Goal: Complete application form

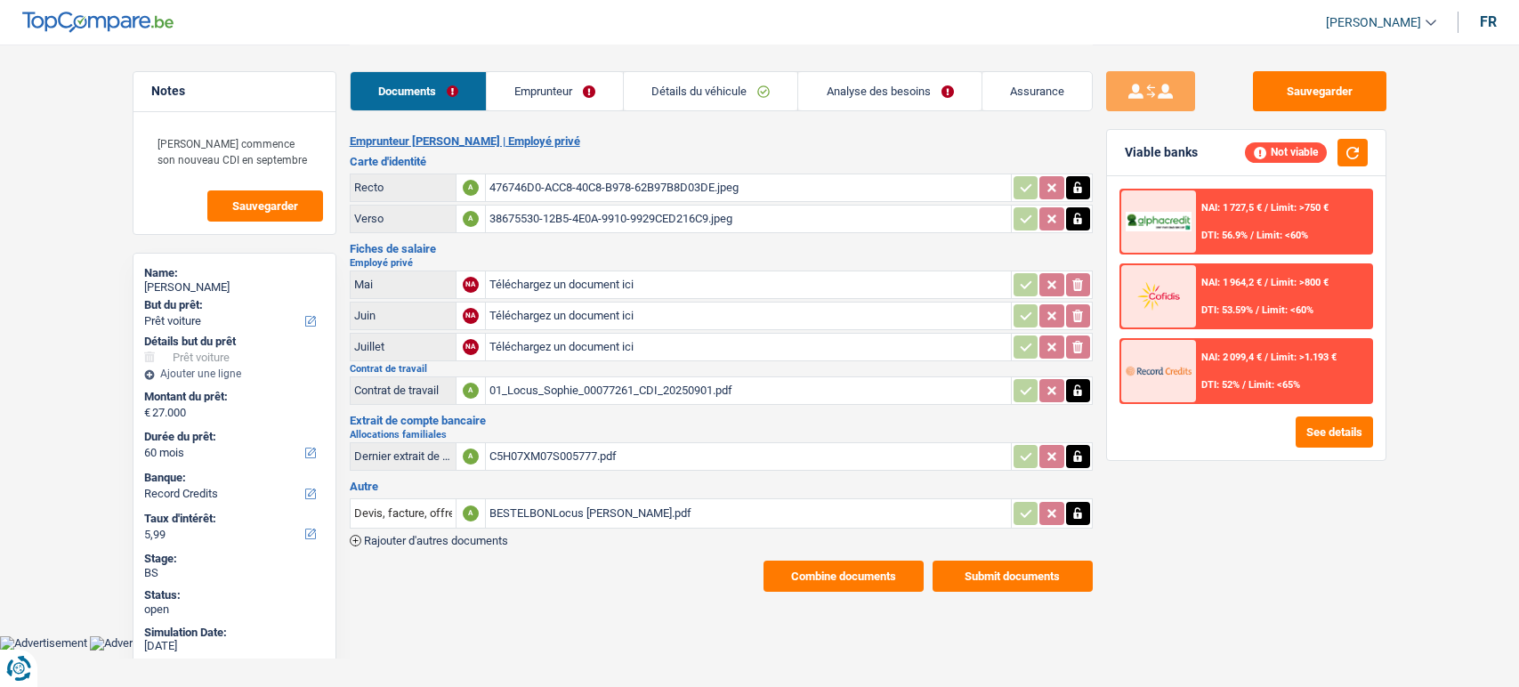
select select "car"
select select "60"
select select "record credits"
select select "married"
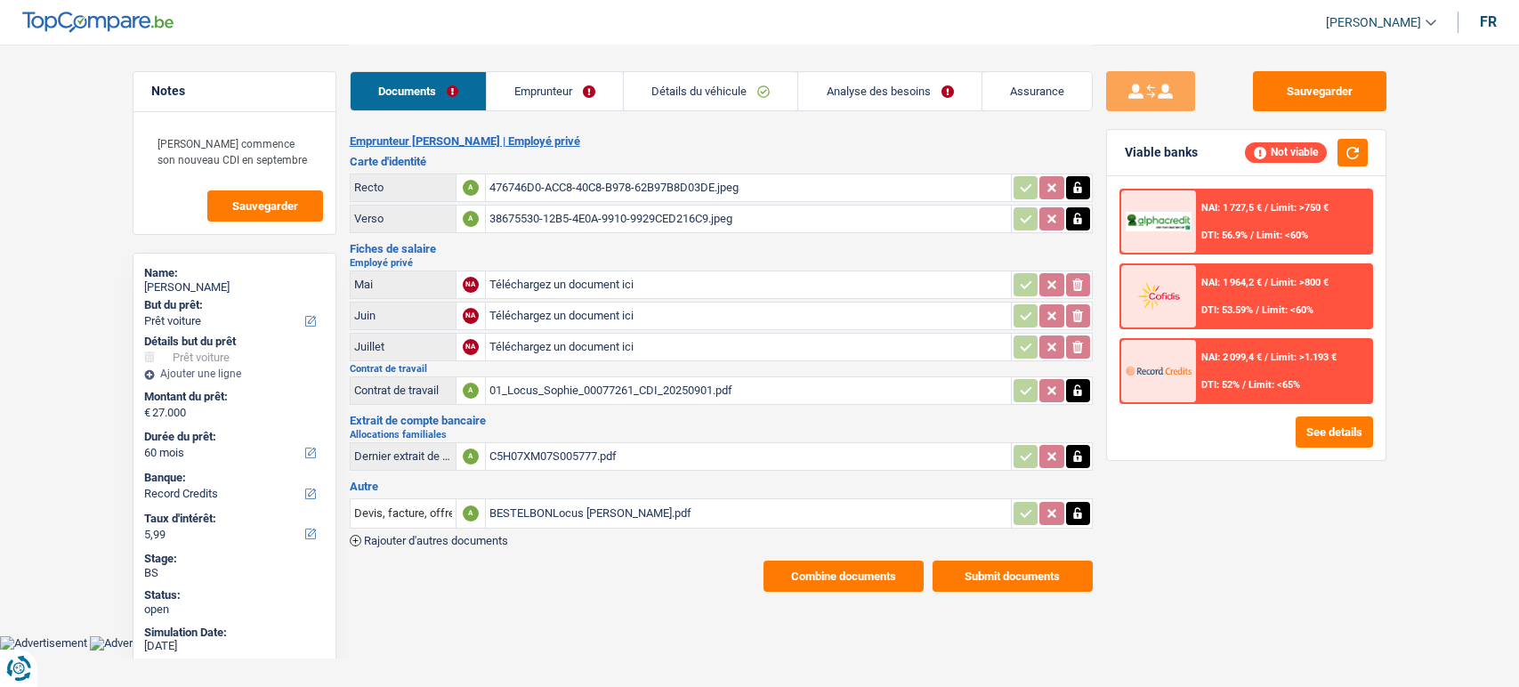
select select "BE"
select select "privateEmployee"
select select "familyAllowances"
select select "netSalary"
select select "mealVouchers"
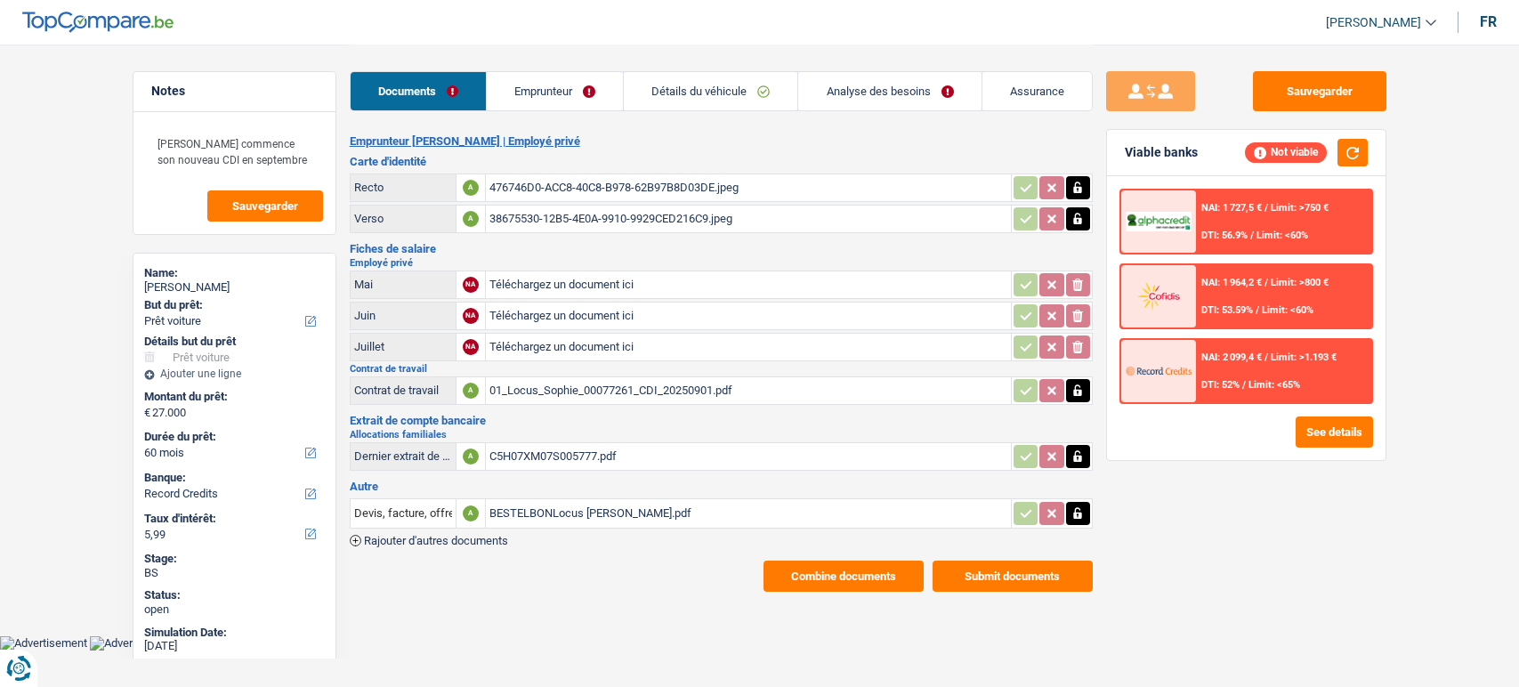
select select "BE"
drag, startPoint x: 0, startPoint y: 0, endPoint x: 617, endPoint y: 99, distance: 624.7
click at [617, 99] on link "Emprunteur" at bounding box center [555, 91] width 136 height 38
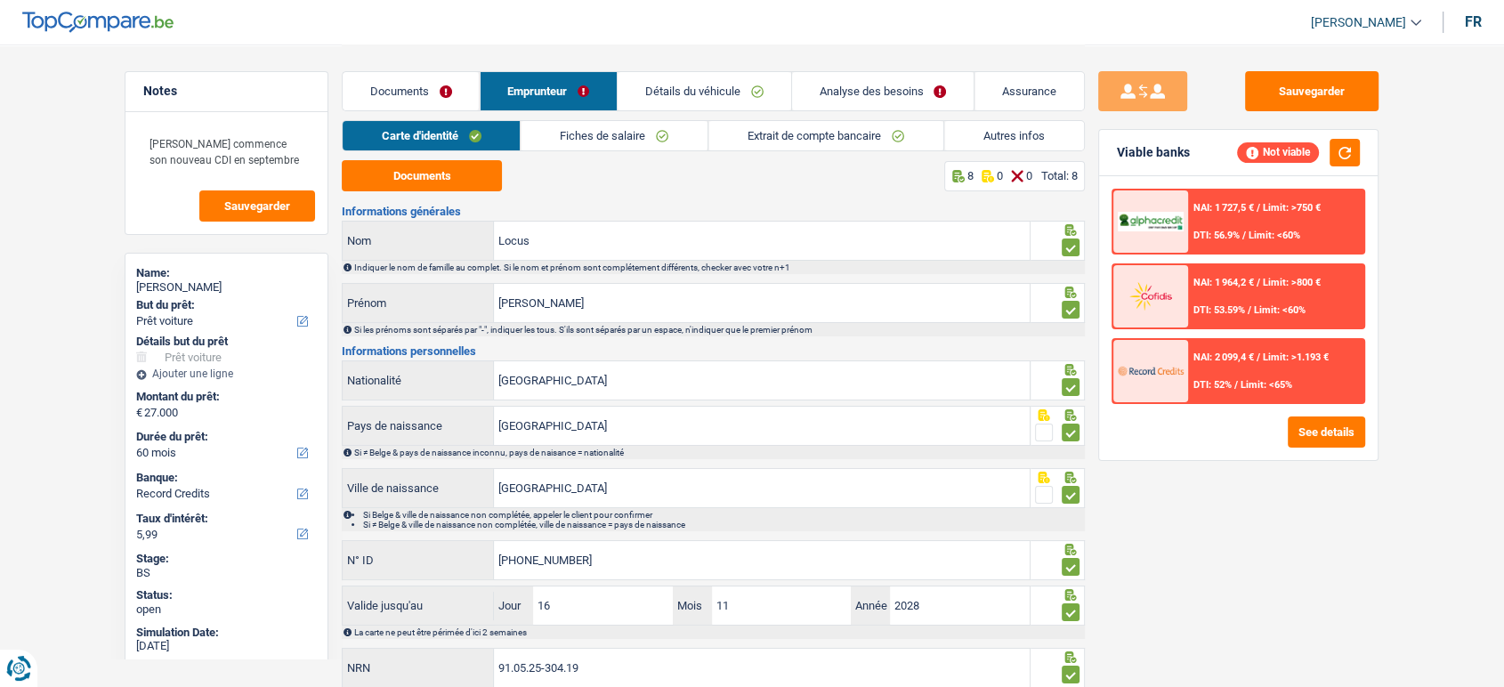
click at [577, 134] on link "Fiches de salaire" at bounding box center [615, 135] width 187 height 29
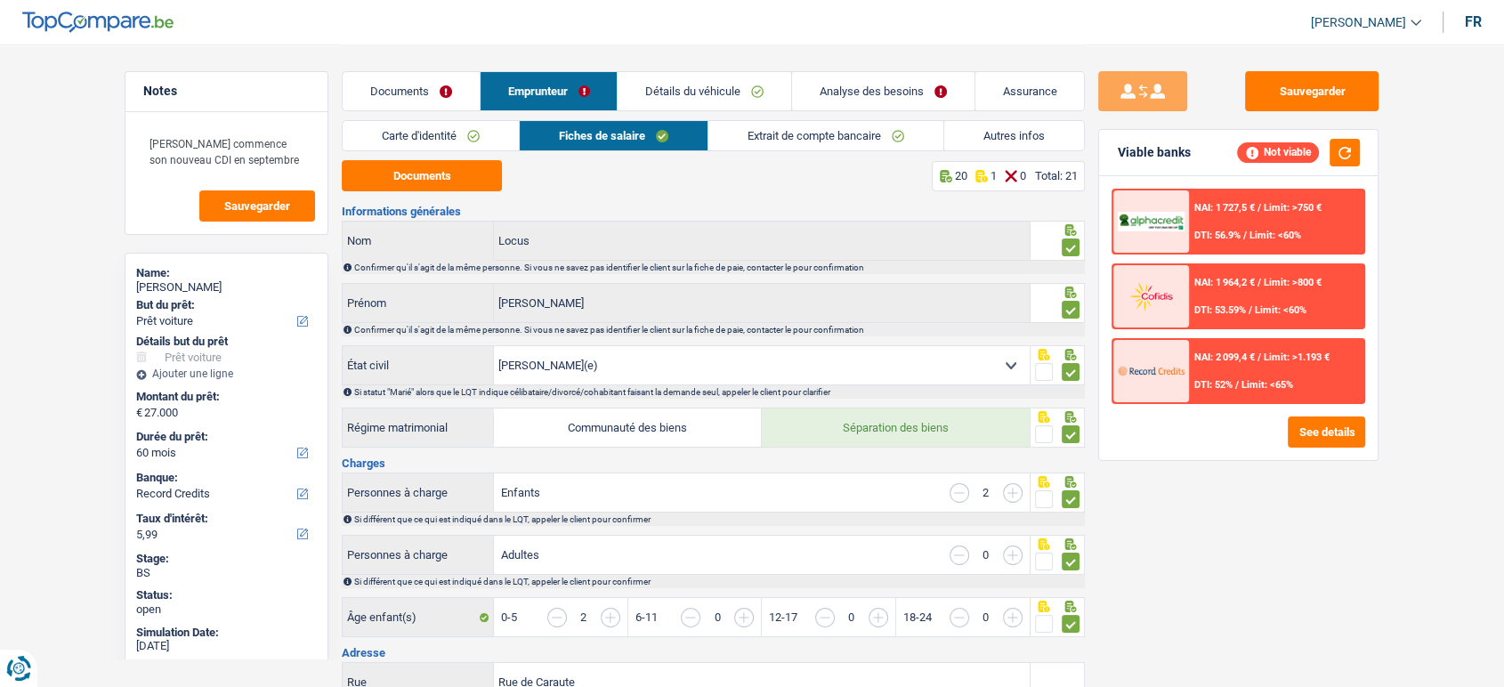
drag, startPoint x: 432, startPoint y: 81, endPoint x: 395, endPoint y: 22, distance: 69.2
click at [432, 81] on link "Documents" at bounding box center [411, 91] width 137 height 38
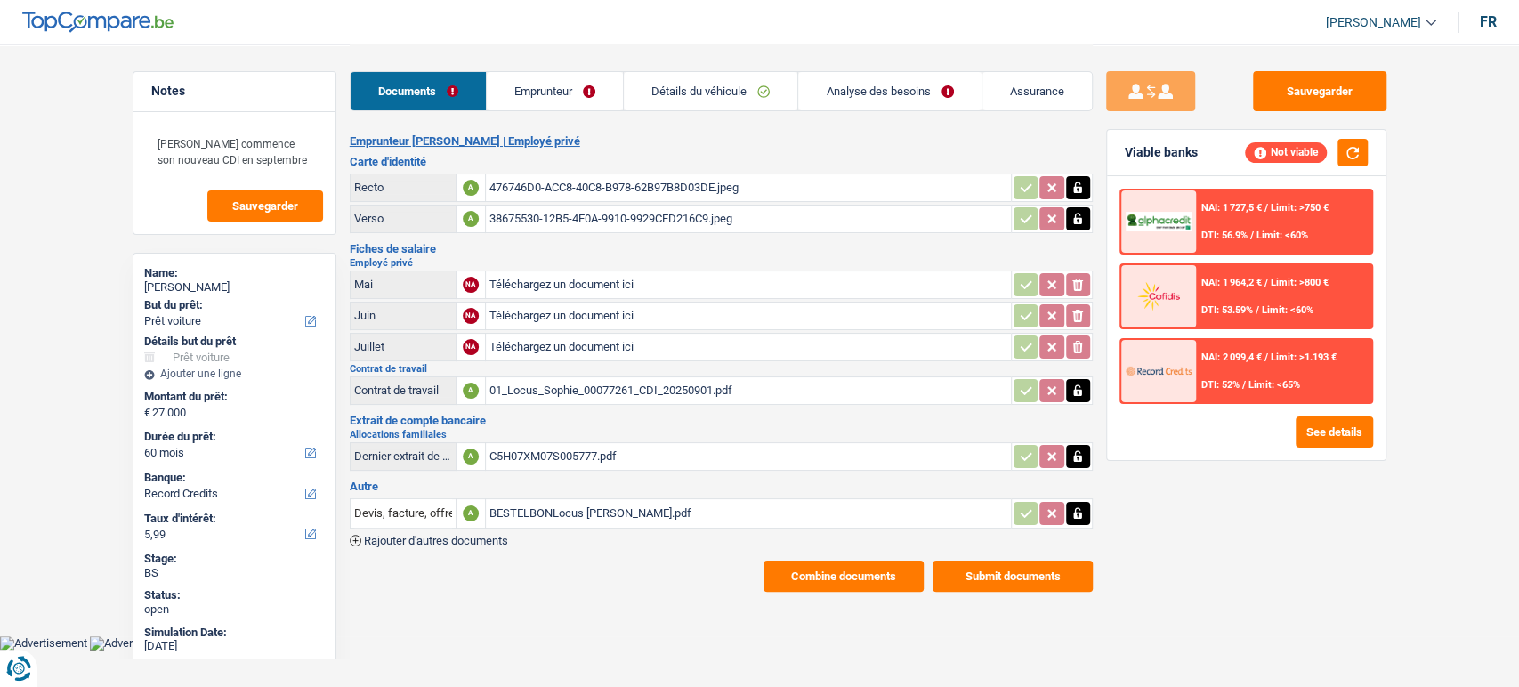
drag, startPoint x: 822, startPoint y: 122, endPoint x: 860, endPoint y: 95, distance: 46.7
click at [823, 120] on div "Documents Emprunteur Détails du véhicule Analyse des besoins Assurance Emprunte…" at bounding box center [721, 318] width 743 height 547
click at [860, 95] on link "Analyse des besoins" at bounding box center [889, 91] width 182 height 38
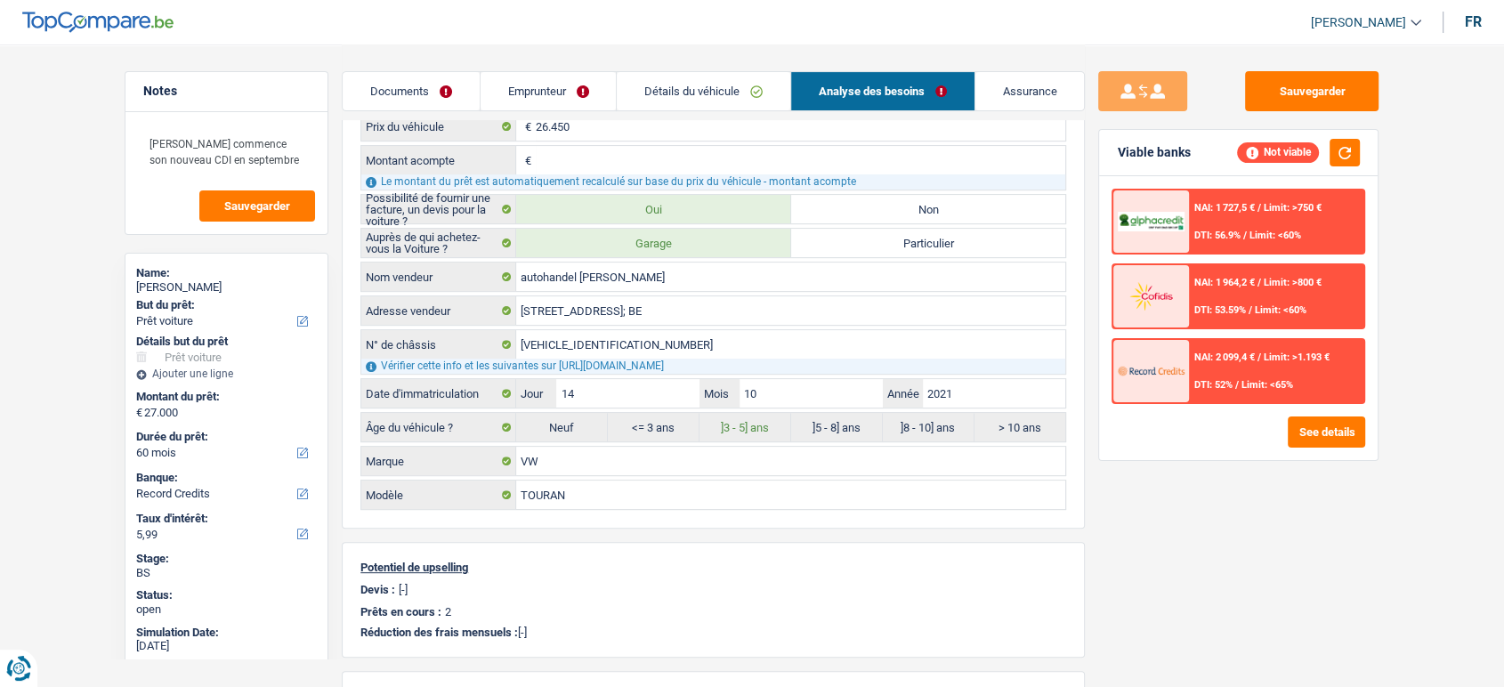
scroll to position [494, 0]
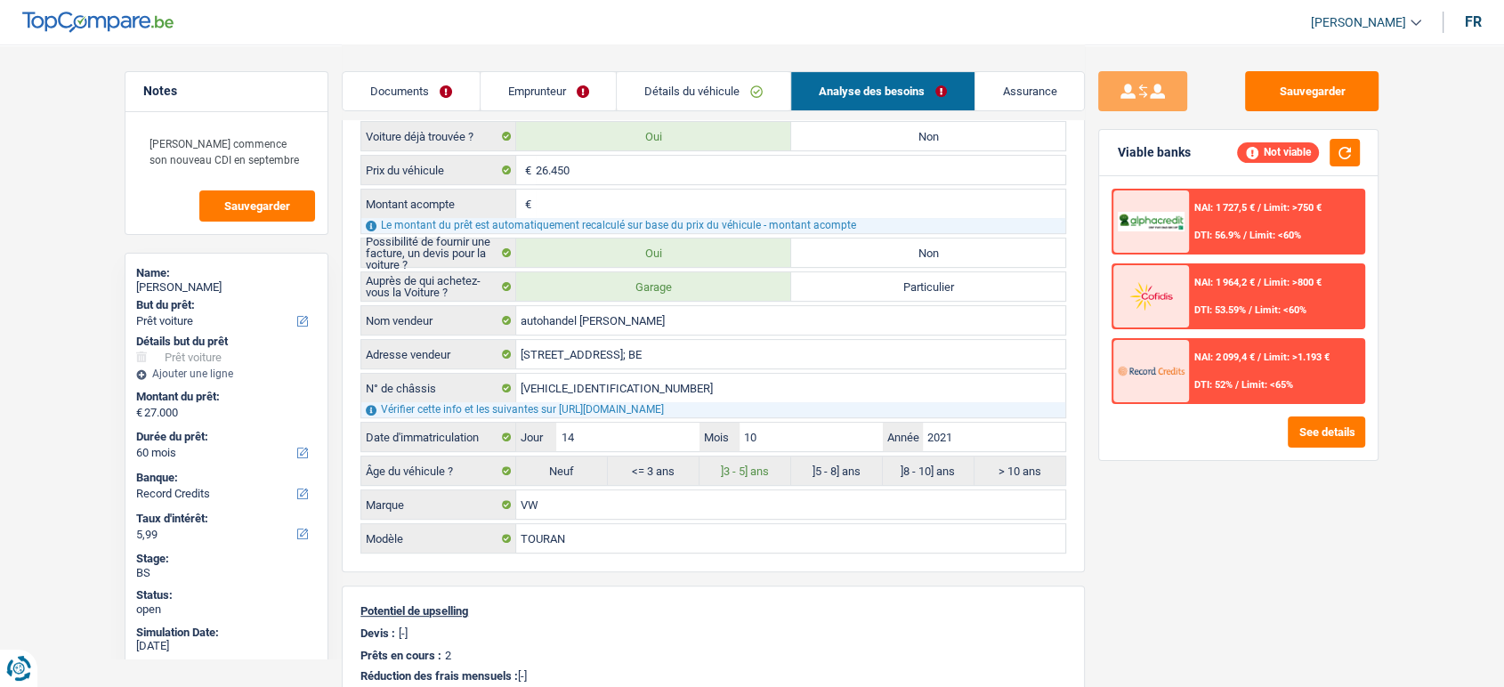
click at [533, 84] on link "Emprunteur" at bounding box center [549, 91] width 136 height 38
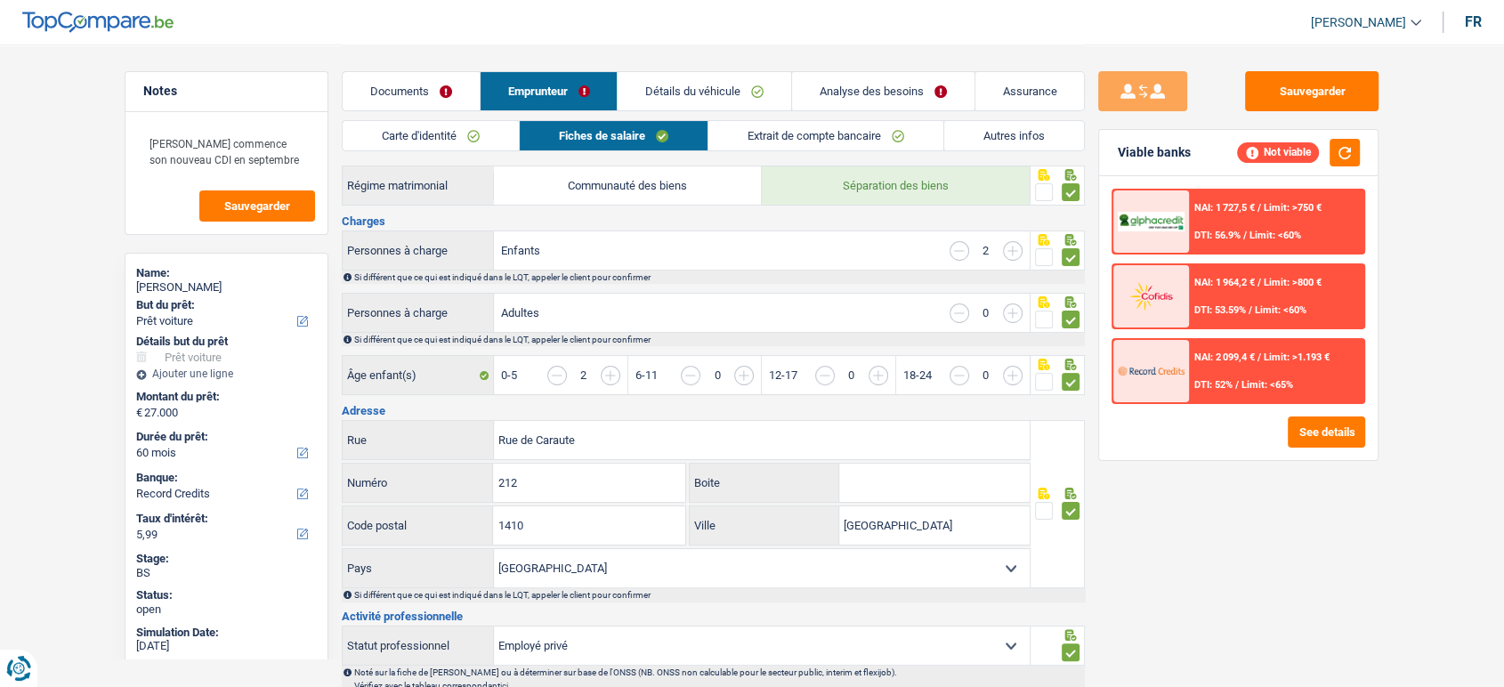
scroll to position [0, 0]
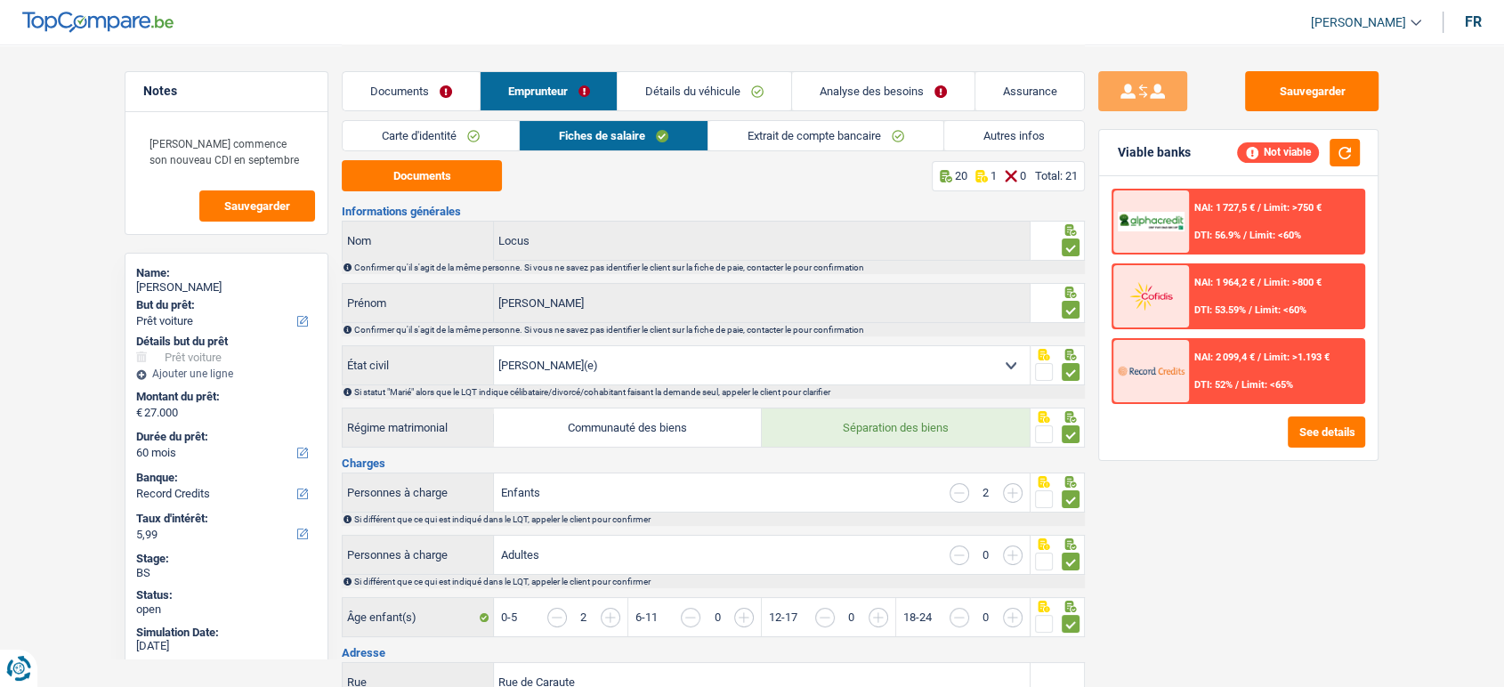
click at [446, 113] on div "Documents Emprunteur Détails du véhicule Analyse des besoins Assurance" at bounding box center [713, 83] width 743 height 76
click at [447, 128] on link "Carte d'identité" at bounding box center [431, 135] width 176 height 29
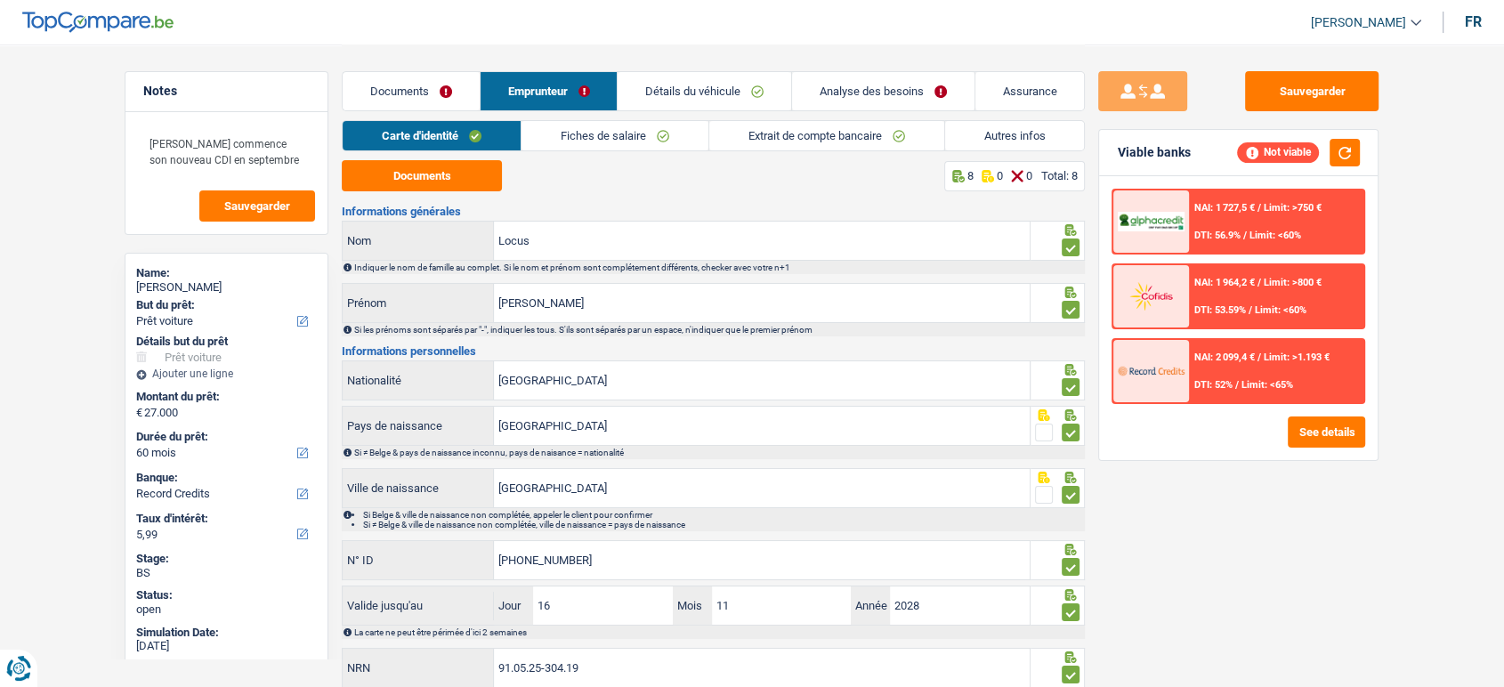
click at [577, 142] on link "Fiches de salaire" at bounding box center [615, 135] width 187 height 29
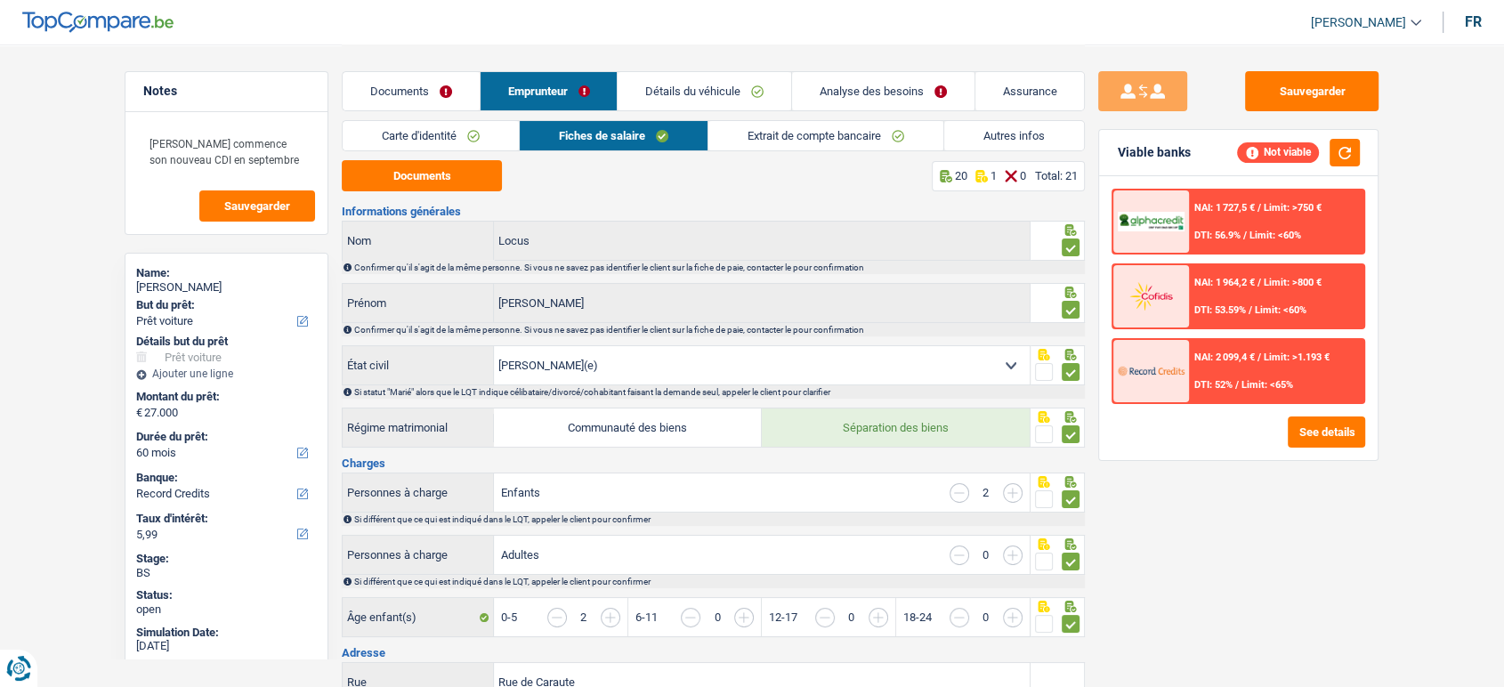
click at [497, 128] on link "Carte d'identité" at bounding box center [431, 135] width 176 height 29
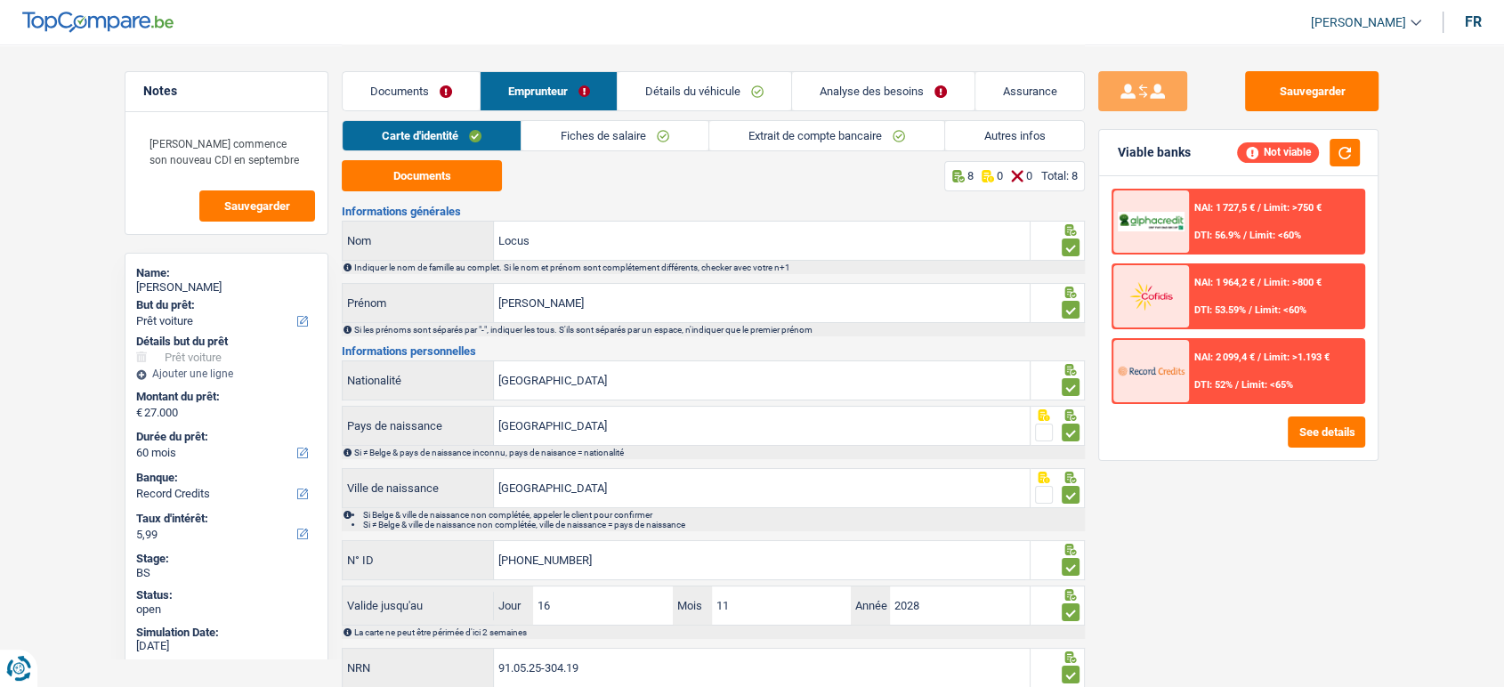
click at [748, 135] on link "Extrait de compte bancaire" at bounding box center [826, 135] width 235 height 29
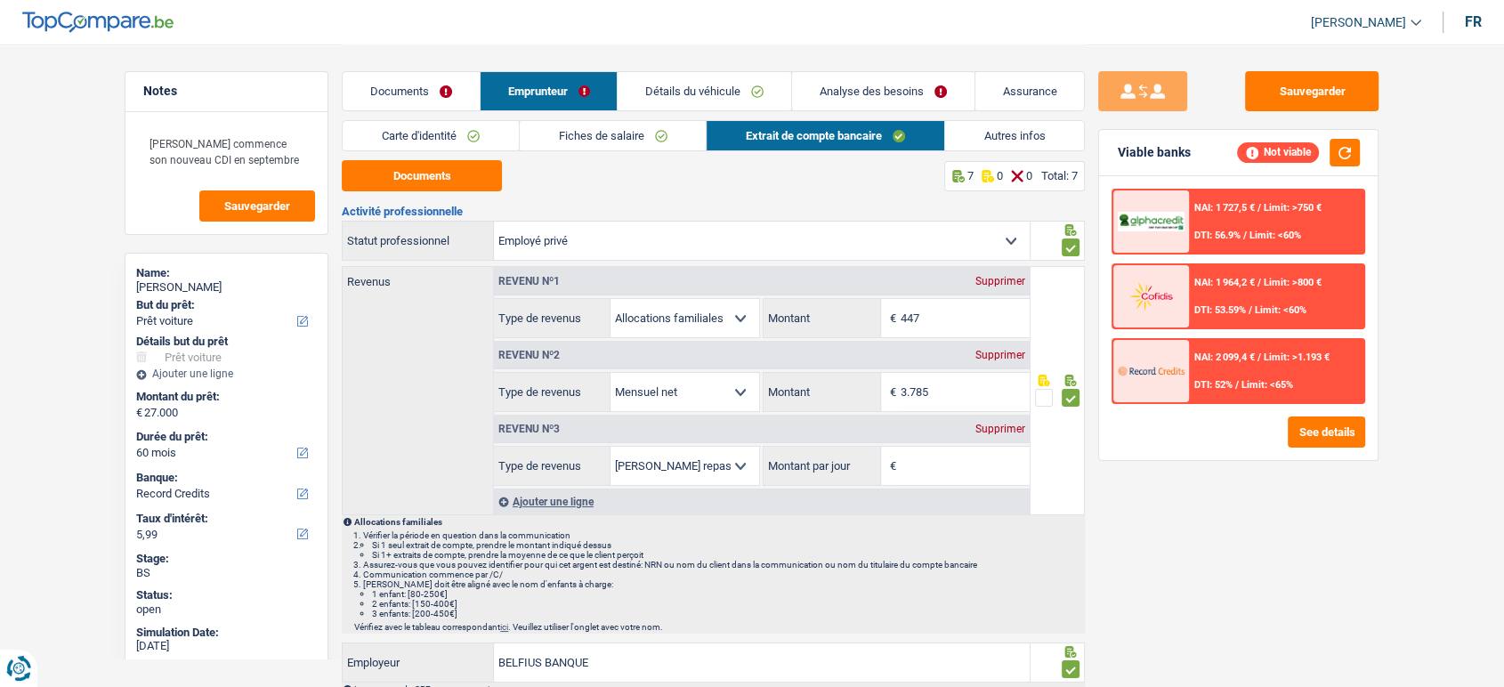
click at [404, 93] on link "Documents" at bounding box center [411, 91] width 137 height 38
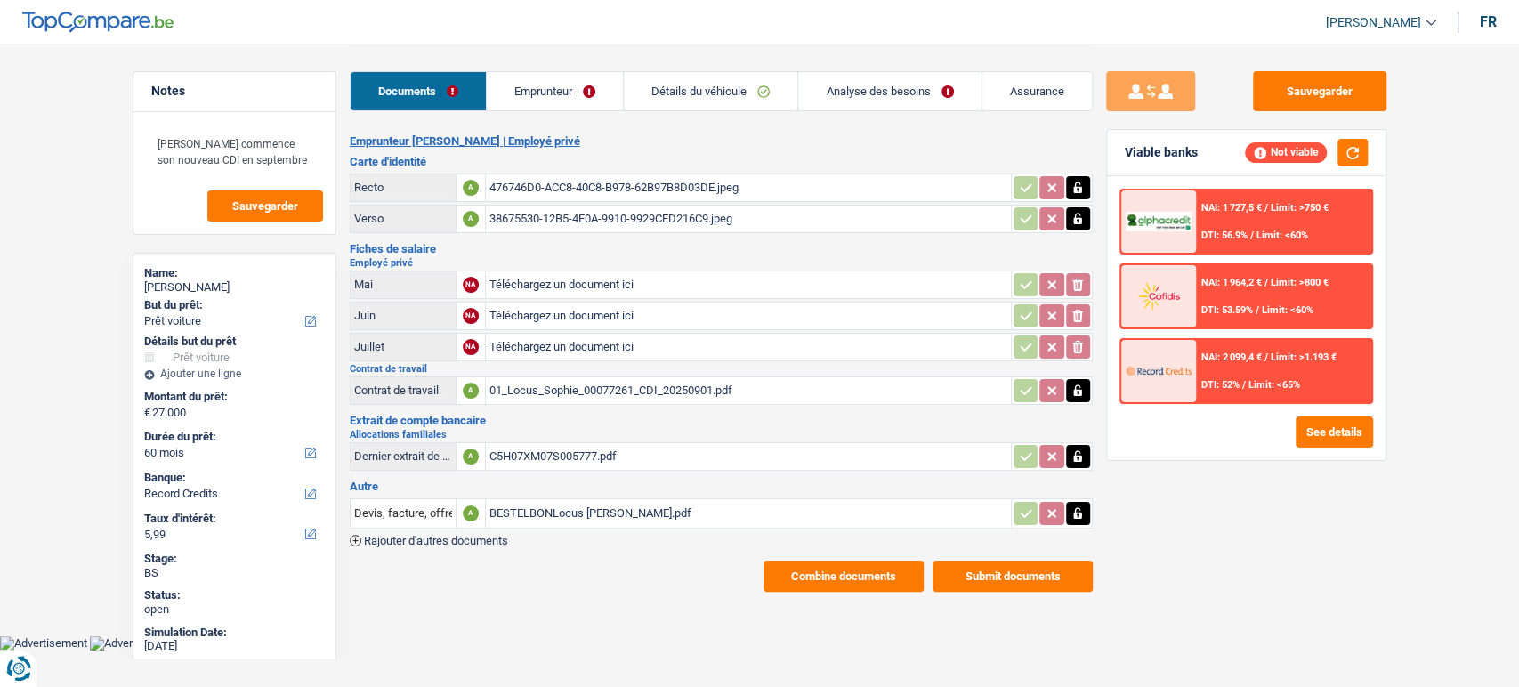
click at [610, 449] on div "C5H07XM07S005777.pdf" at bounding box center [749, 456] width 518 height 27
click at [614, 505] on div "BESTELBONLocus [PERSON_NAME].pdf" at bounding box center [749, 513] width 518 height 27
click at [571, 84] on link "Emprunteur" at bounding box center [555, 91] width 136 height 38
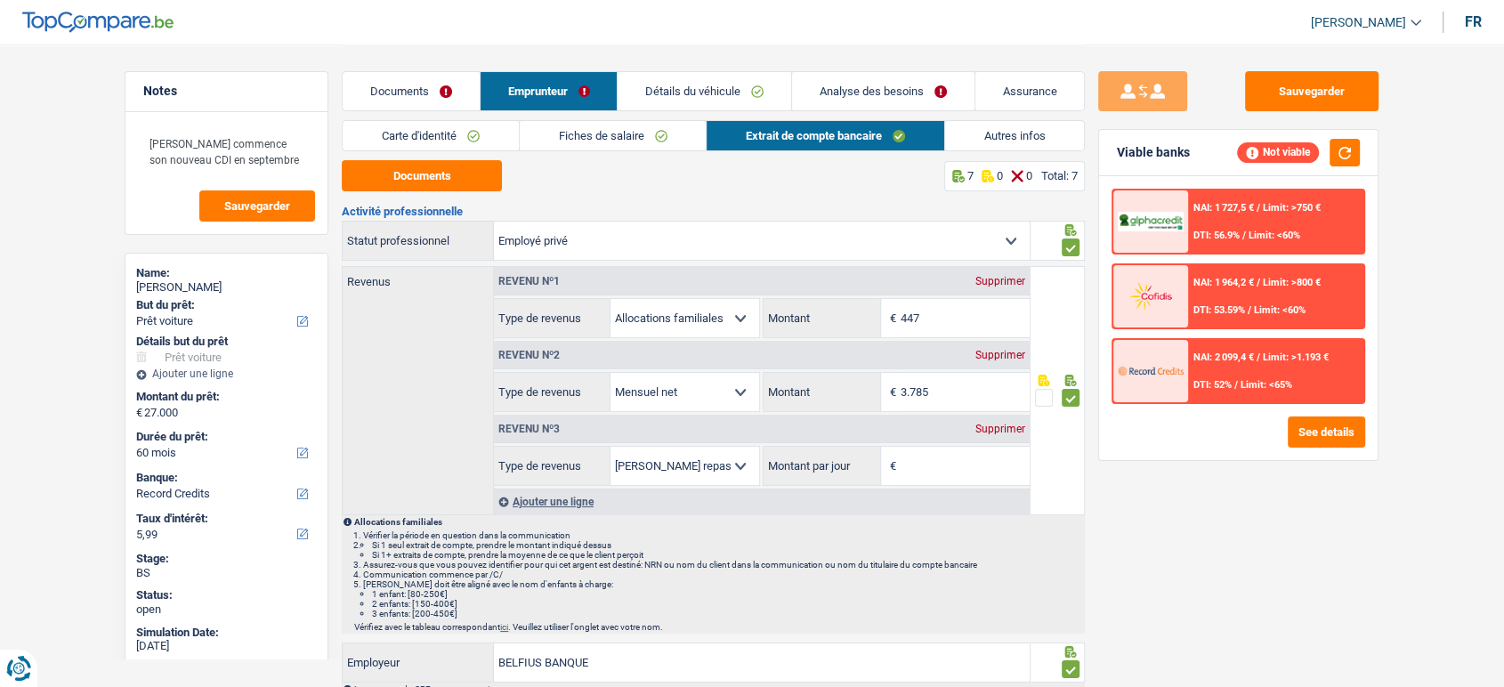
click at [396, 85] on link "Documents" at bounding box center [411, 91] width 137 height 38
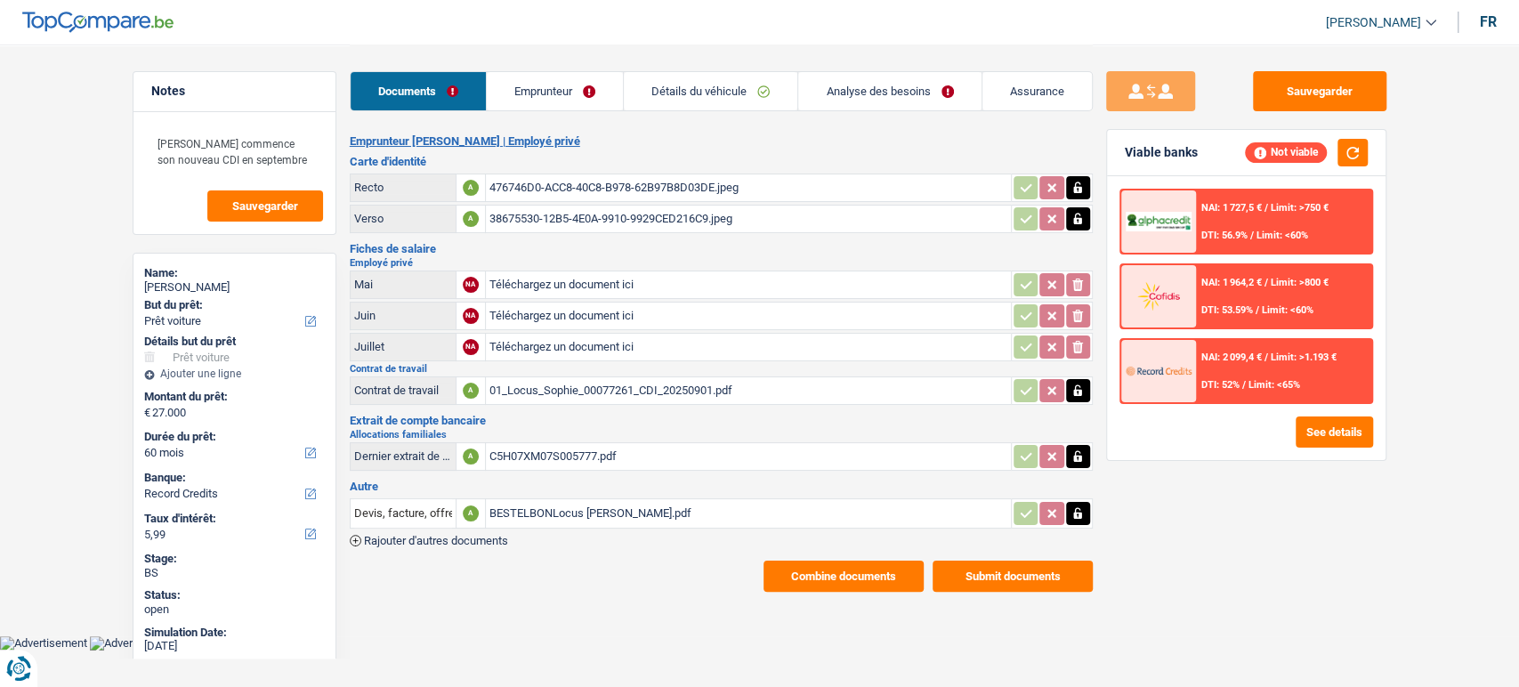
click at [546, 449] on div "C5H07XM07S005777.pdf" at bounding box center [749, 456] width 518 height 27
click at [577, 387] on div "01_Locus_Sophie_00077261_CDI_20250901.pdf" at bounding box center [749, 390] width 518 height 27
click at [563, 73] on link "Emprunteur" at bounding box center [555, 91] width 136 height 38
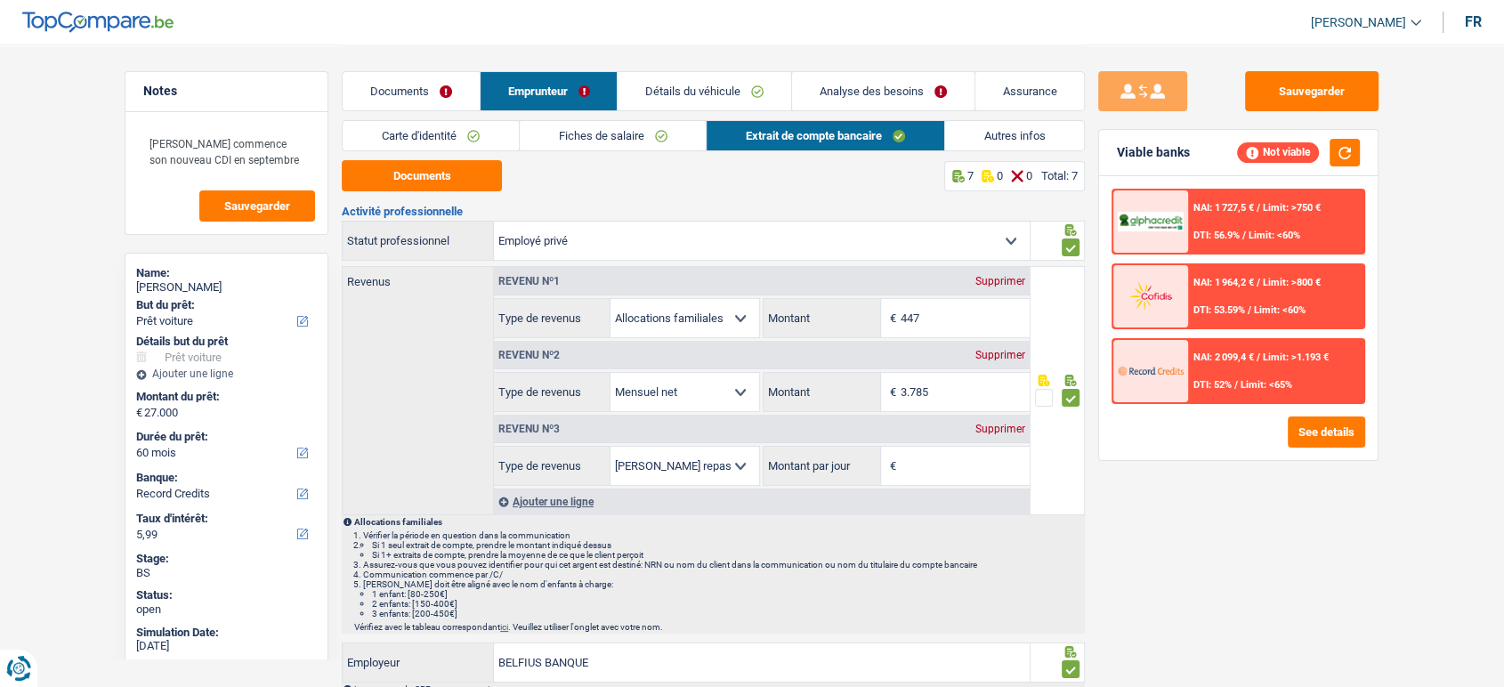
click at [586, 137] on link "Fiches de salaire" at bounding box center [613, 135] width 187 height 29
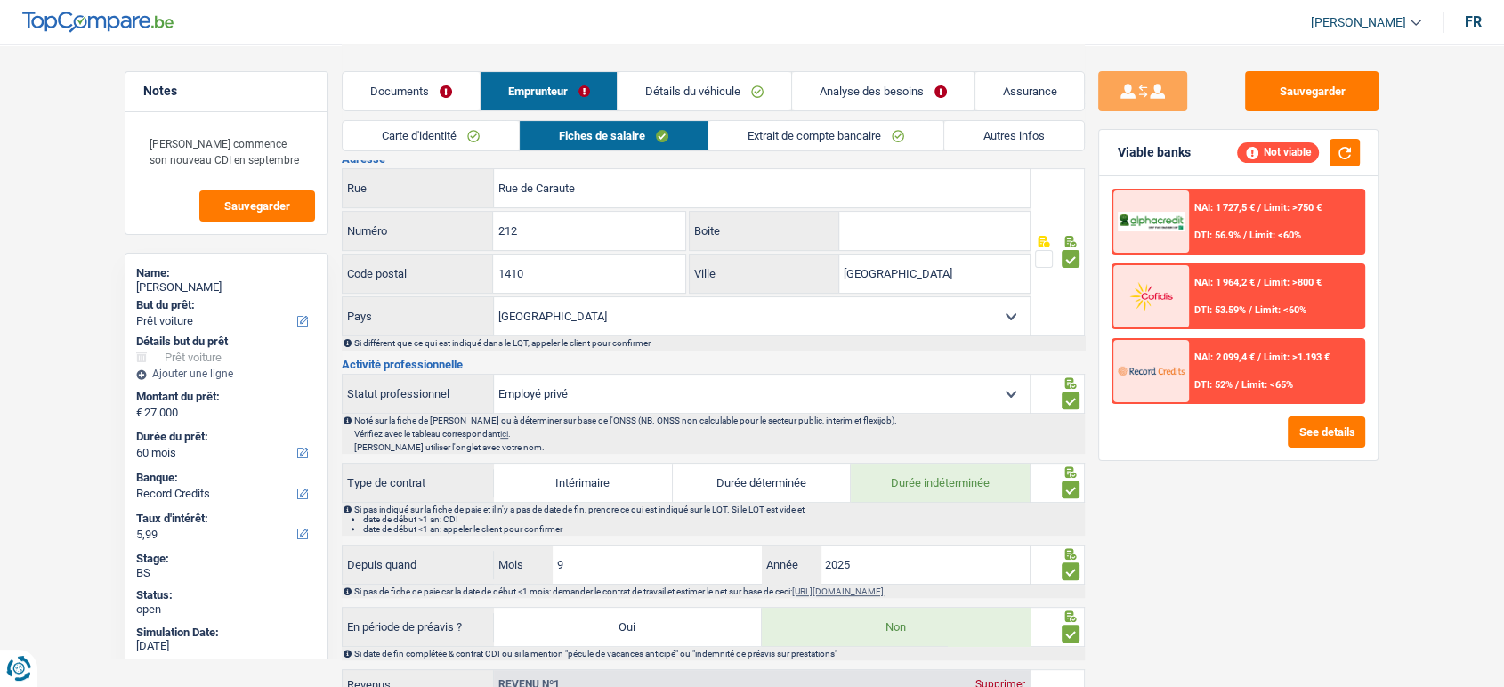
click at [855, 141] on link "Extrait de compte bancaire" at bounding box center [825, 135] width 235 height 29
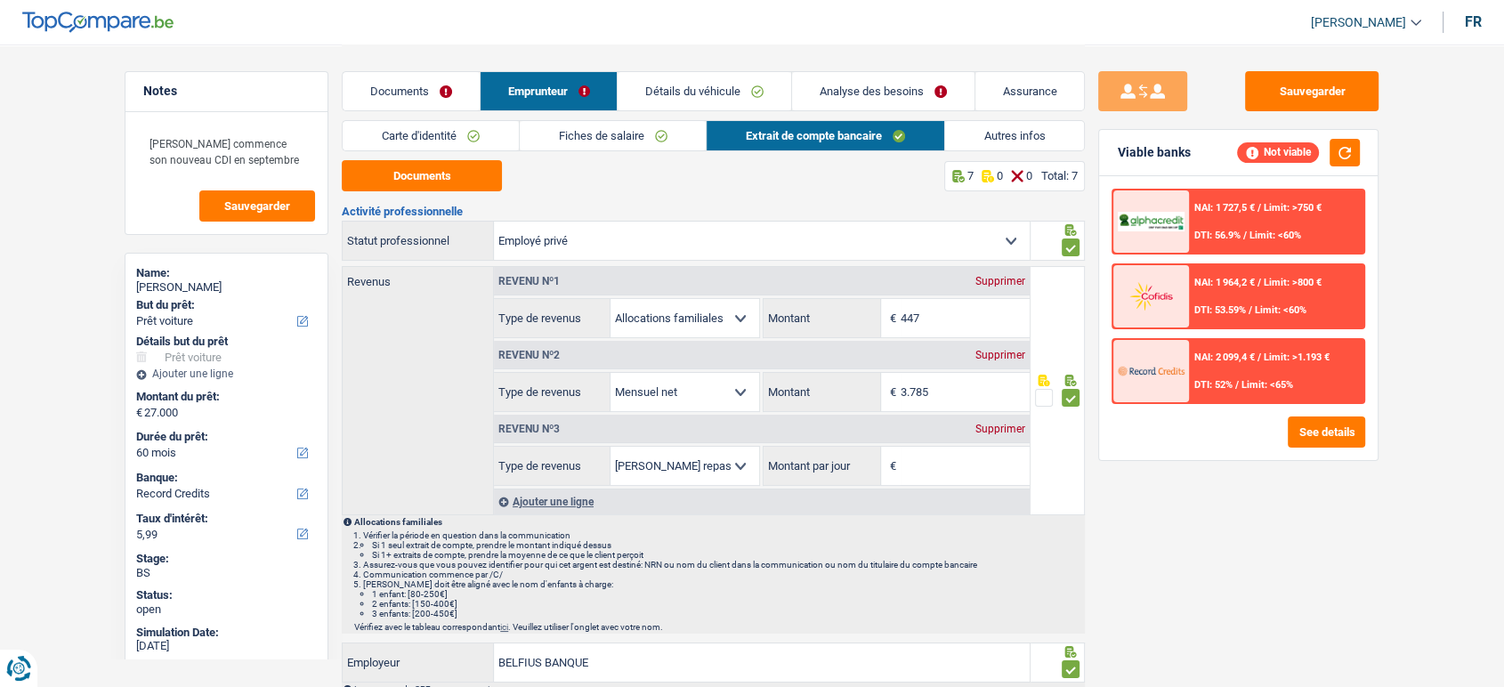
click at [1009, 433] on div "Revenu nº3 Supprimer" at bounding box center [762, 429] width 536 height 28
click at [992, 433] on div "Supprimer" at bounding box center [1000, 429] width 59 height 11
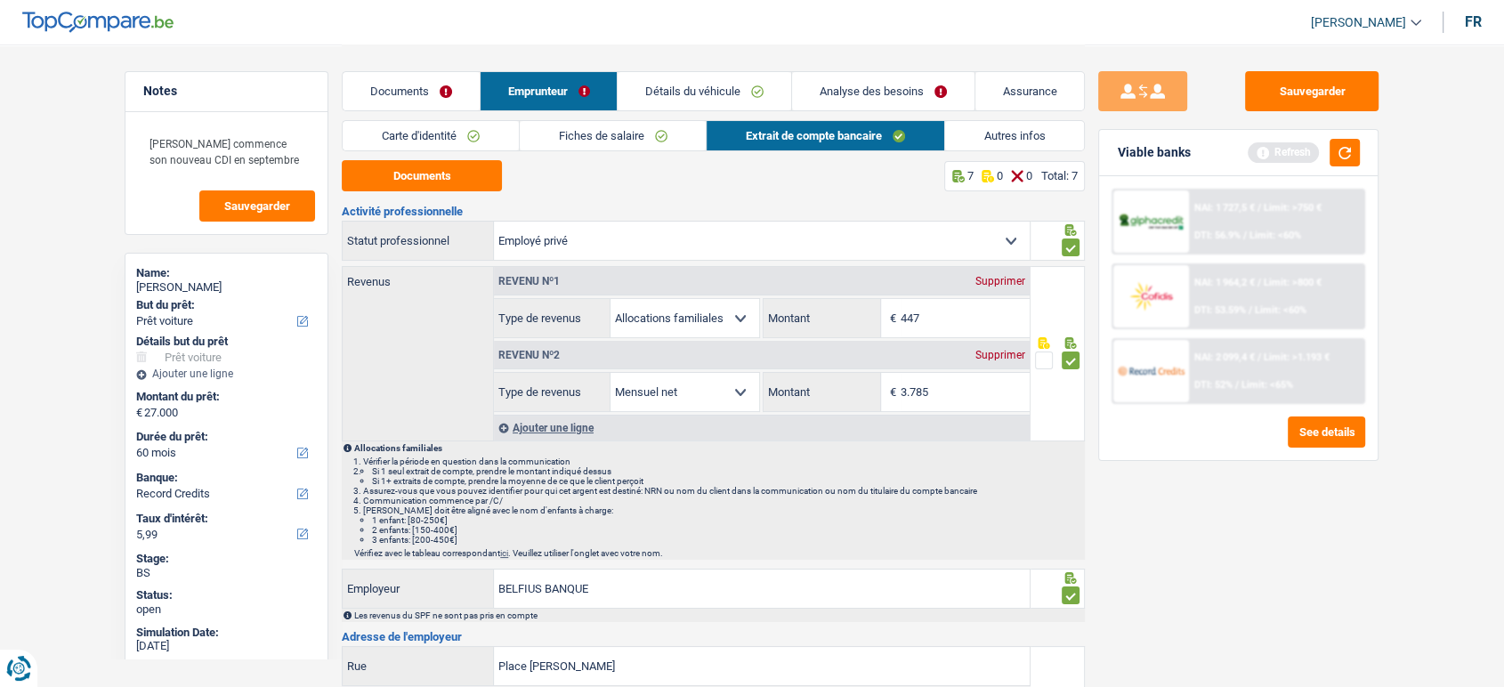
click at [713, 63] on div "Documents Emprunteur Détails du véhicule Analyse des besoins Assurance" at bounding box center [713, 83] width 743 height 76
click at [1338, 102] on button "Sauvegarder" at bounding box center [1312, 91] width 134 height 40
click at [727, 99] on link "Détails du véhicule" at bounding box center [705, 91] width 174 height 38
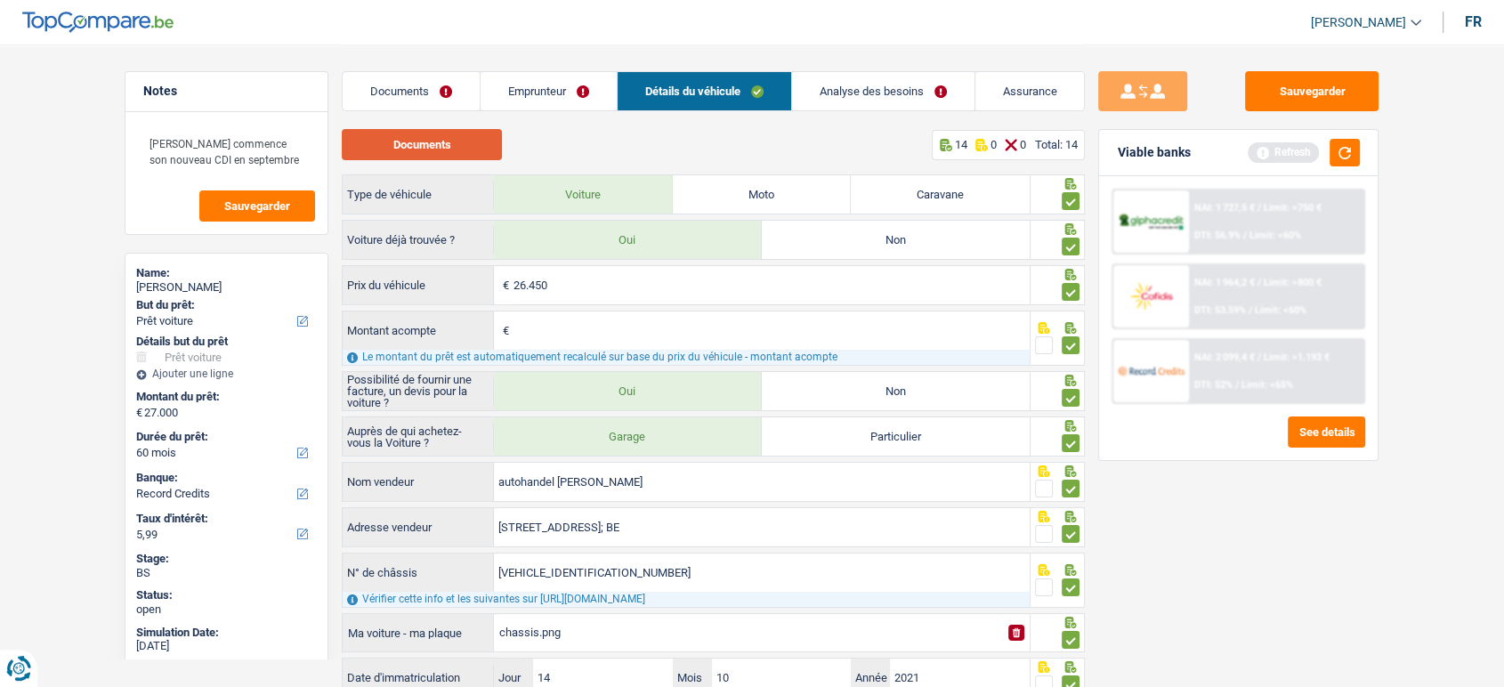
click at [472, 136] on button "Documents" at bounding box center [422, 144] width 160 height 31
click at [444, 134] on button "Documents" at bounding box center [422, 144] width 160 height 31
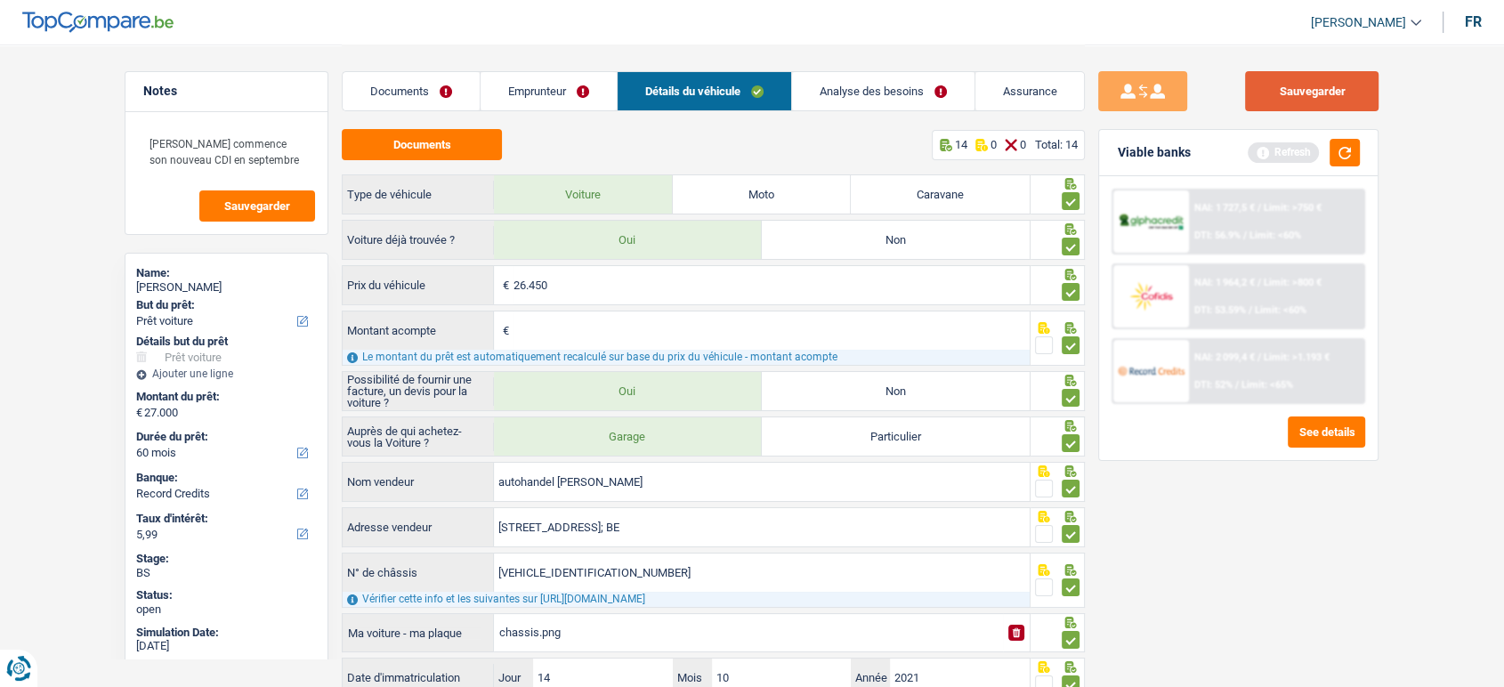
click at [1297, 82] on button "Sauvegarder" at bounding box center [1312, 91] width 134 height 40
